Goal: Find specific page/section: Find specific page/section

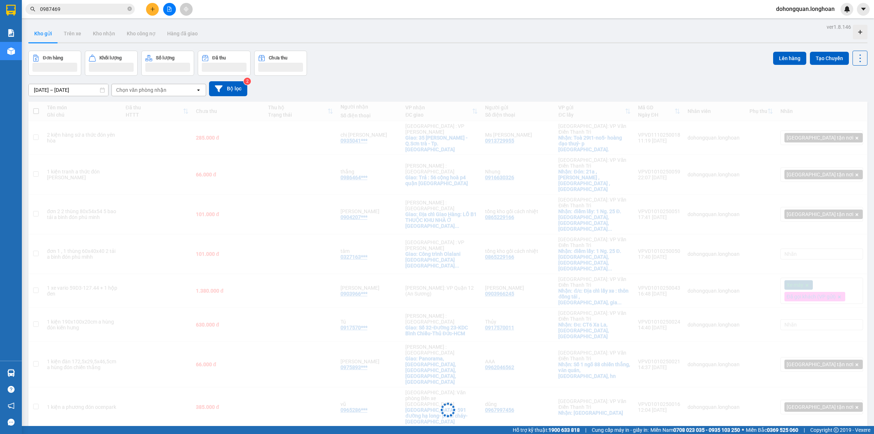
scroll to position [153, 0]
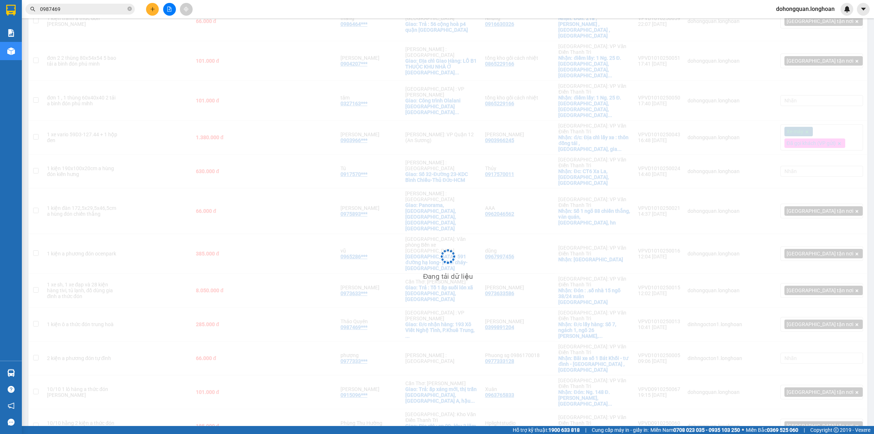
click at [130, 12] on span at bounding box center [129, 9] width 4 height 7
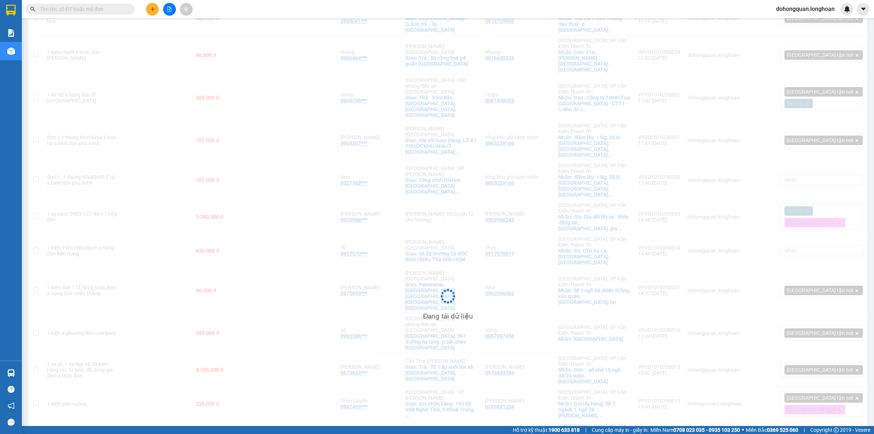
scroll to position [0, 0]
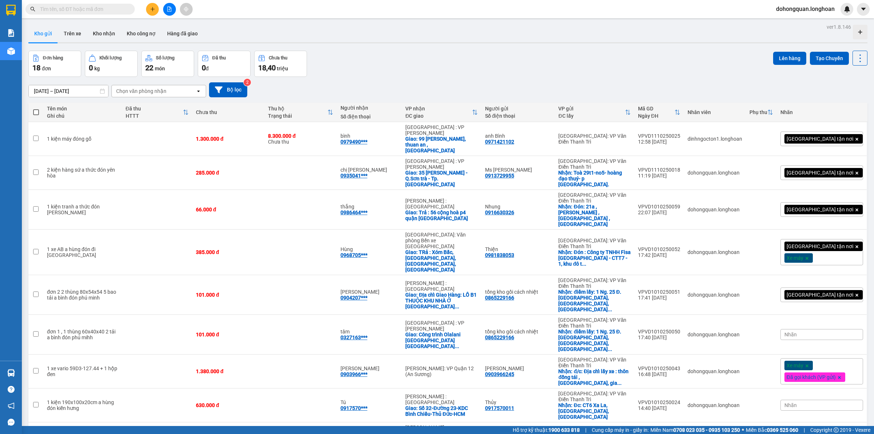
click at [444, 70] on div "Đơn hàng 18 đơn Khối lượng 0 kg Số lượng 22 món Đã thu 0 đ Chưa thu 18,40 triệu…" at bounding box center [447, 64] width 839 height 26
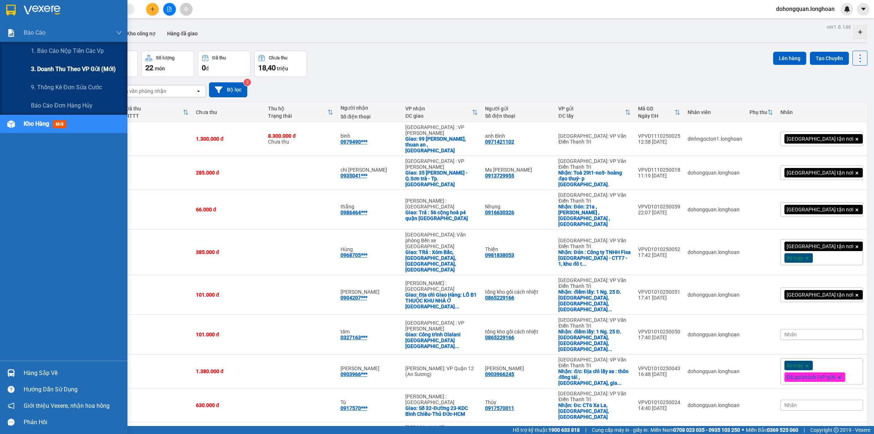
click at [61, 67] on span "3. Doanh Thu theo VP Gửi (mới)" at bounding box center [73, 68] width 85 height 9
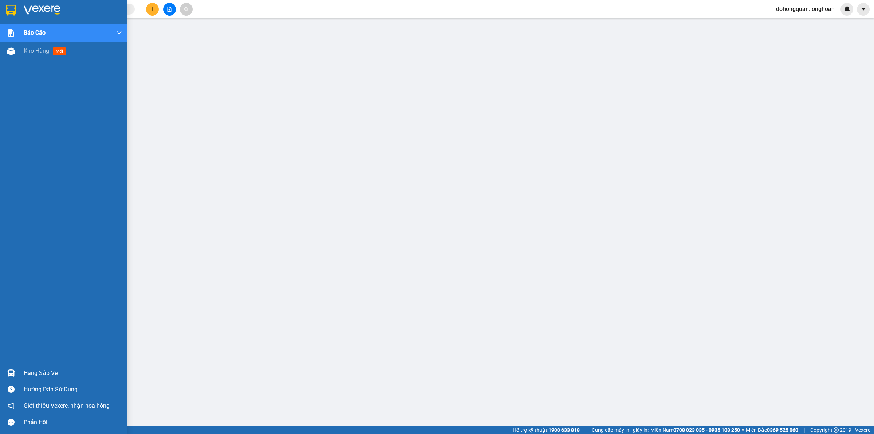
click at [9, 12] on img at bounding box center [10, 10] width 9 height 11
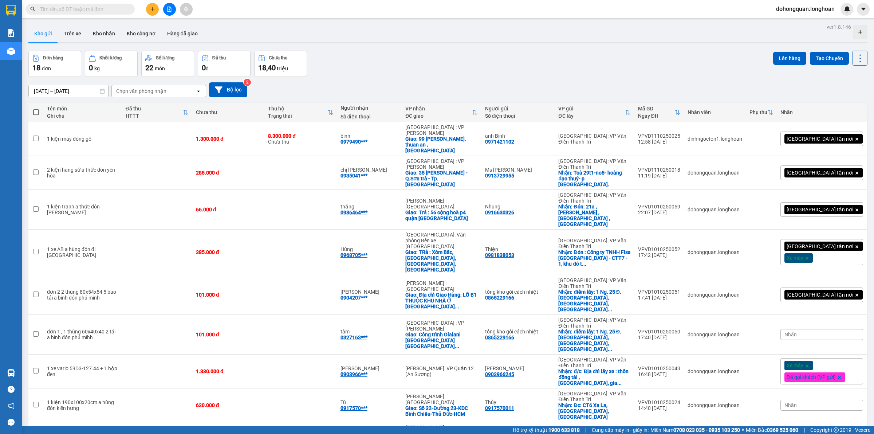
click at [482, 66] on div "Đơn hàng 18 đơn Khối lượng 0 kg Số lượng 22 món Đã thu 0 đ Chưa thu 18,40 triệu…" at bounding box center [447, 64] width 839 height 26
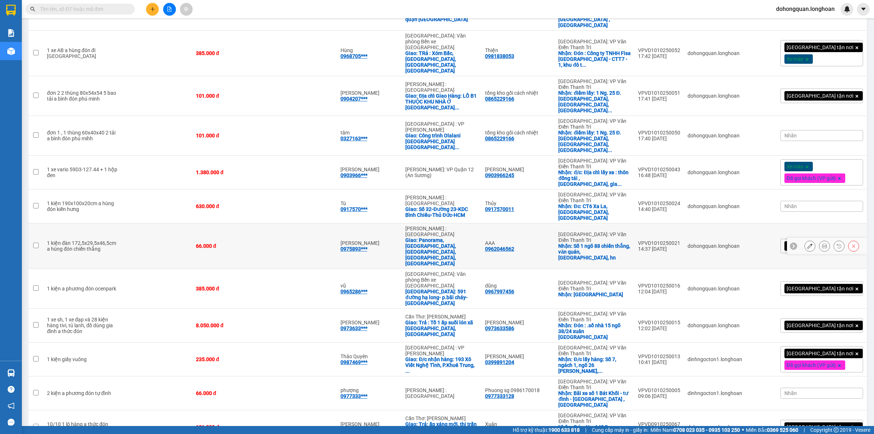
scroll to position [213, 0]
